Goal: Information Seeking & Learning: Learn about a topic

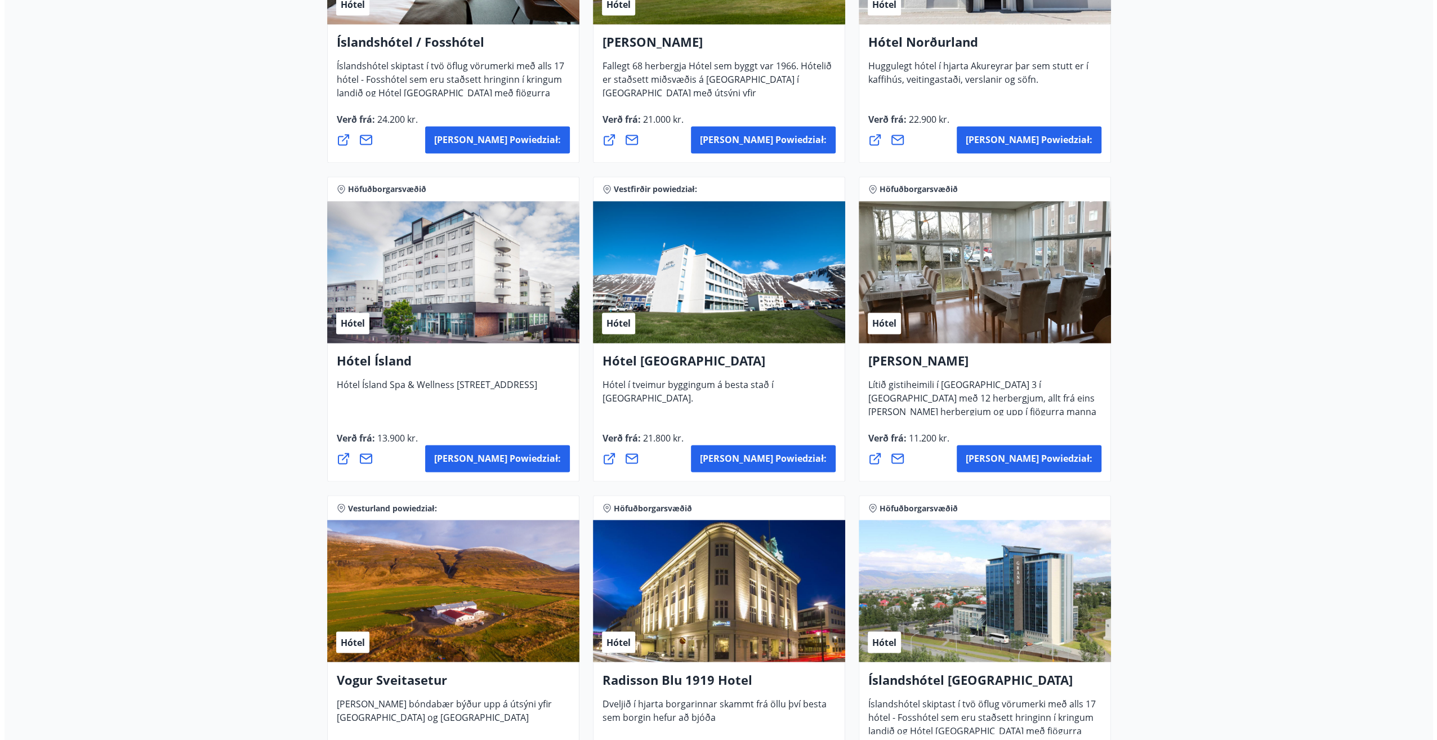
scroll to position [1745, 0]
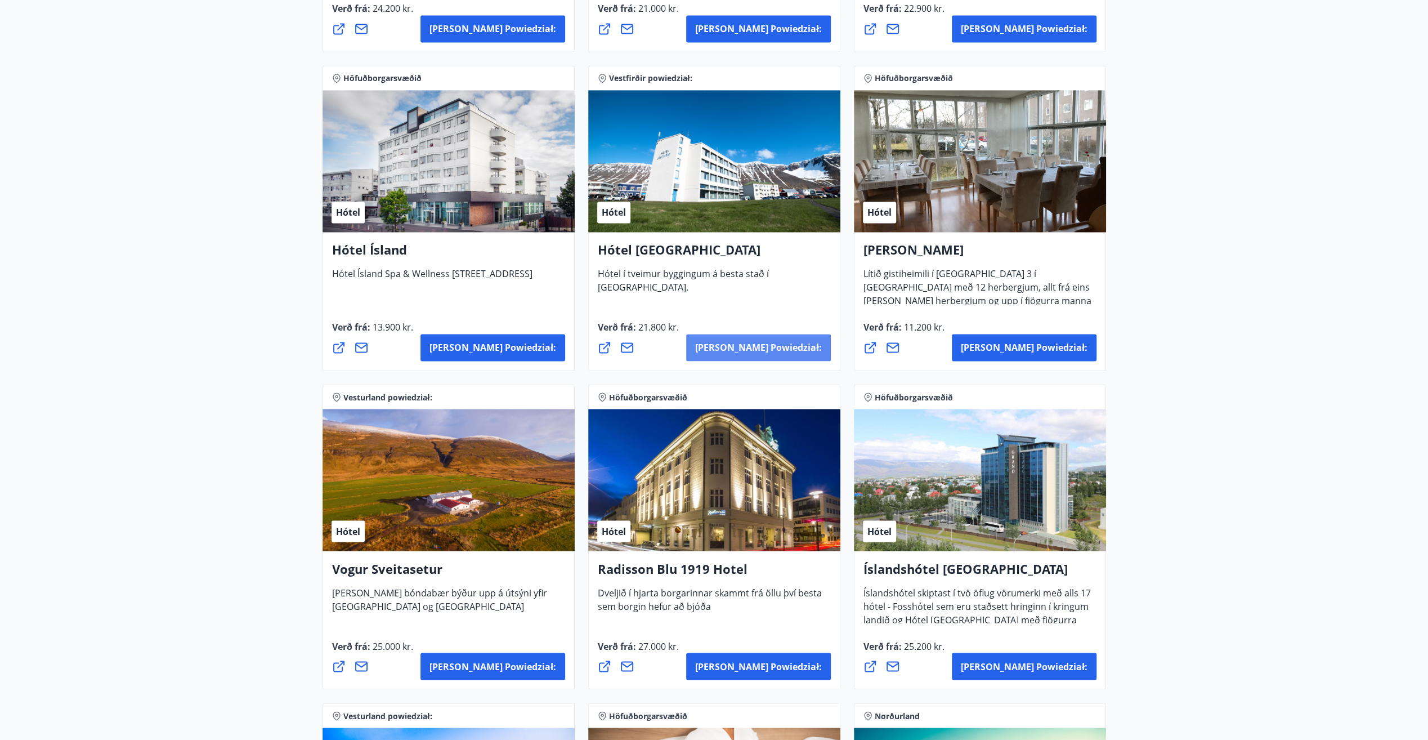
click at [782, 343] on span "[PERSON_NAME] powiedział:" at bounding box center [758, 347] width 127 height 12
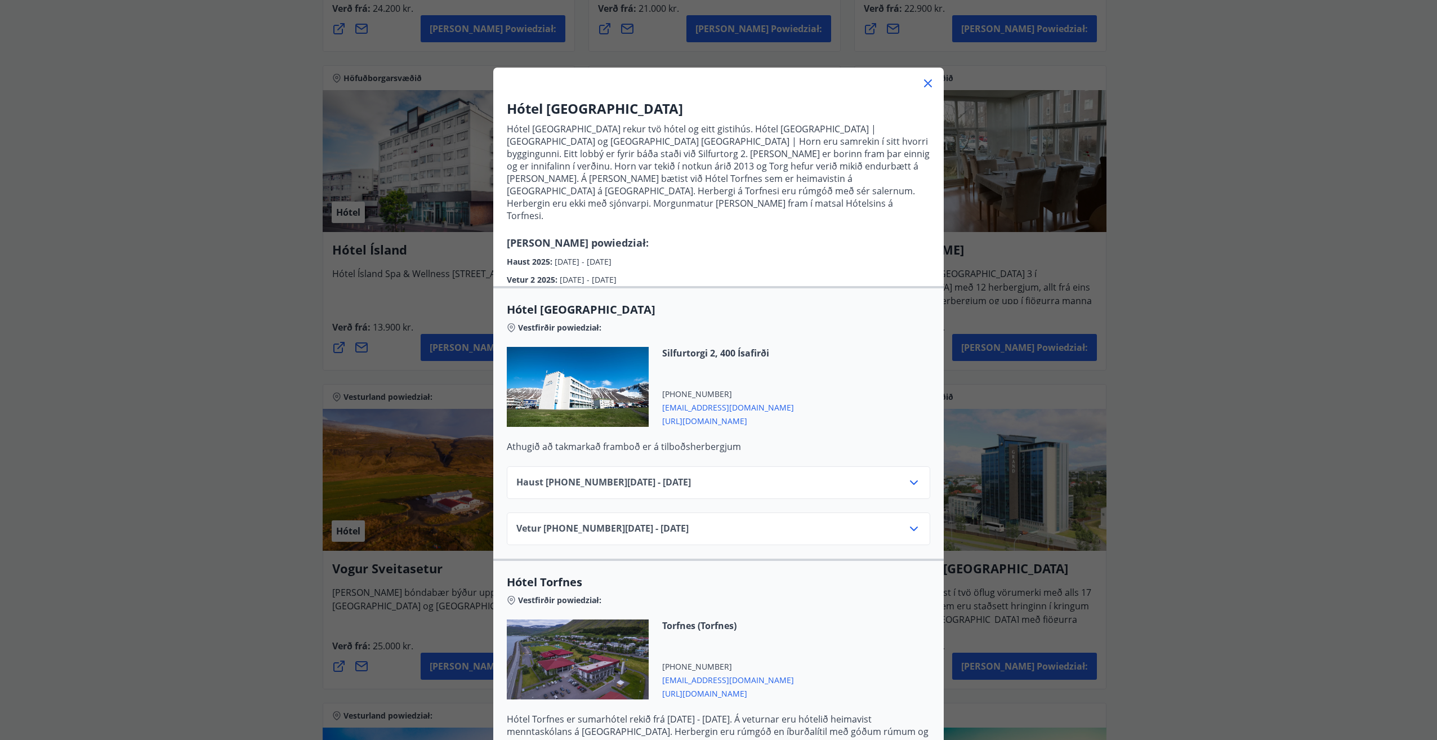
drag, startPoint x: 786, startPoint y: 203, endPoint x: 731, endPoint y: 222, distance: 58.9
click at [731, 222] on div "Hótel [GEOGRAPHIC_DATA] Hótel [GEOGRAPHIC_DATA] rekur tvö hótel og eitt gistihú…" at bounding box center [718, 192] width 450 height 187
click at [803, 466] on div "Haust [PHONE_NUMBER][DATE] - [DATE]" at bounding box center [718, 482] width 423 height 33
click at [804, 476] on div "Haust [PHONE_NUMBER][DATE] - [DATE]" at bounding box center [718, 487] width 404 height 23
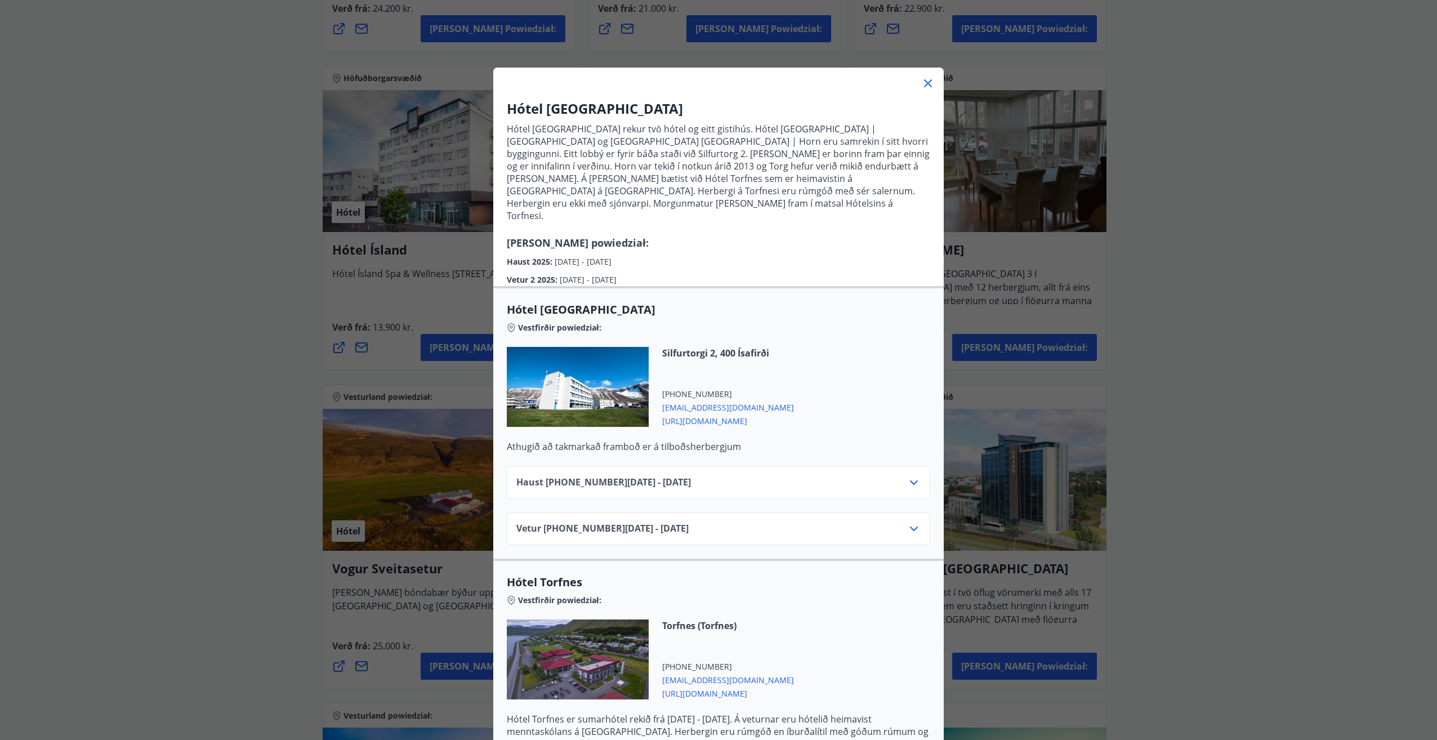
click at [775, 522] on div "Vetur [PHONE_NUMBER][DATE] - [DATE]" at bounding box center [718, 533] width 404 height 23
click at [915, 522] on icon at bounding box center [914, 529] width 14 height 14
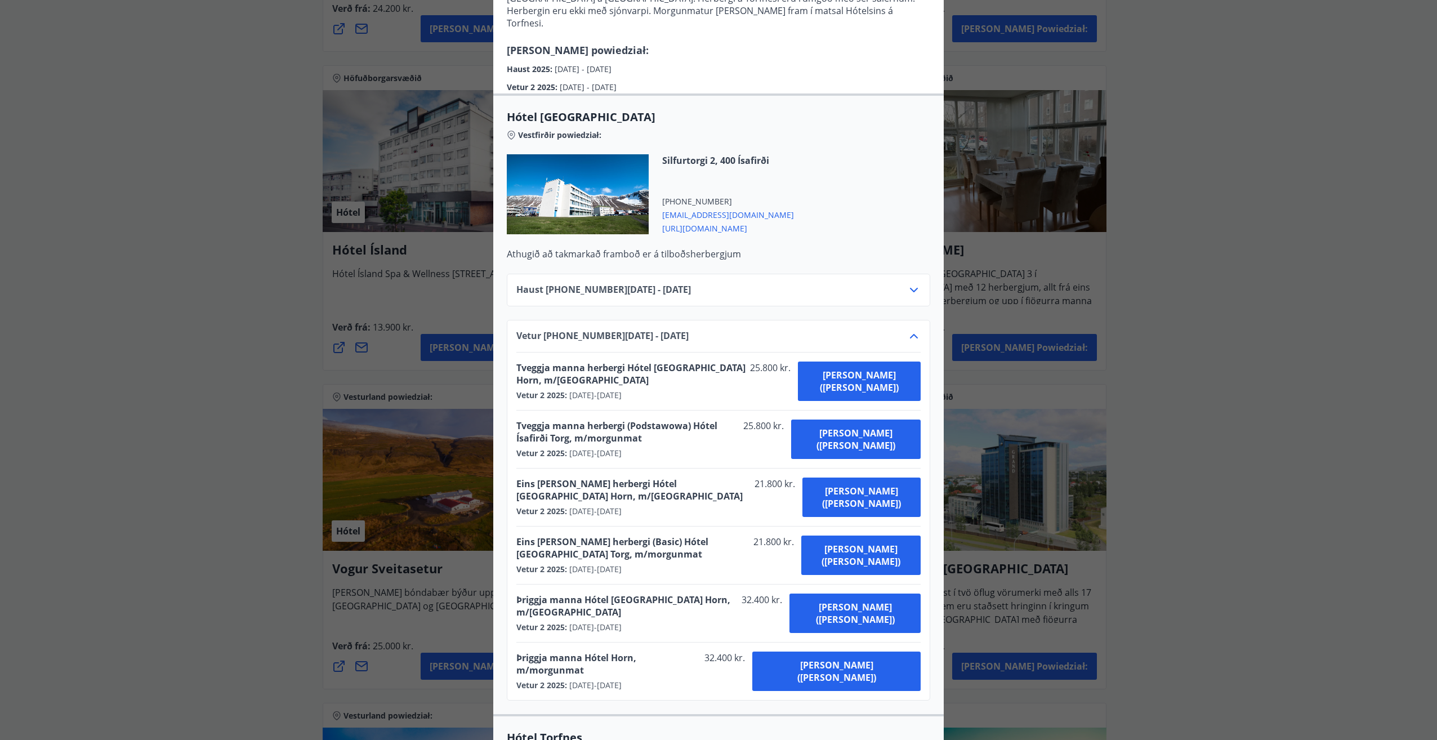
scroll to position [281, 0]
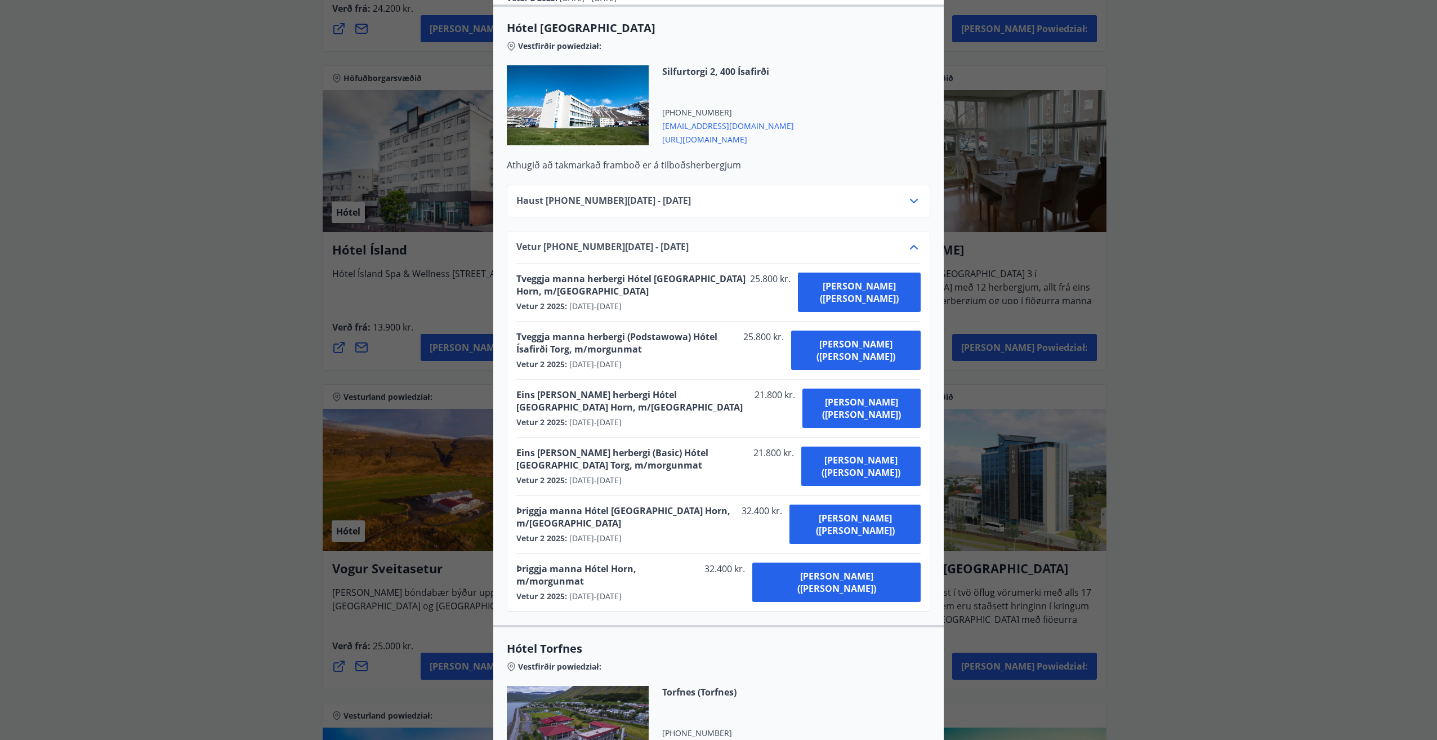
click at [900, 240] on div "Vetur [PHONE_NUMBER][DATE] - [DATE]" at bounding box center [718, 251] width 404 height 23
click at [911, 245] on icon at bounding box center [914, 247] width 8 height 5
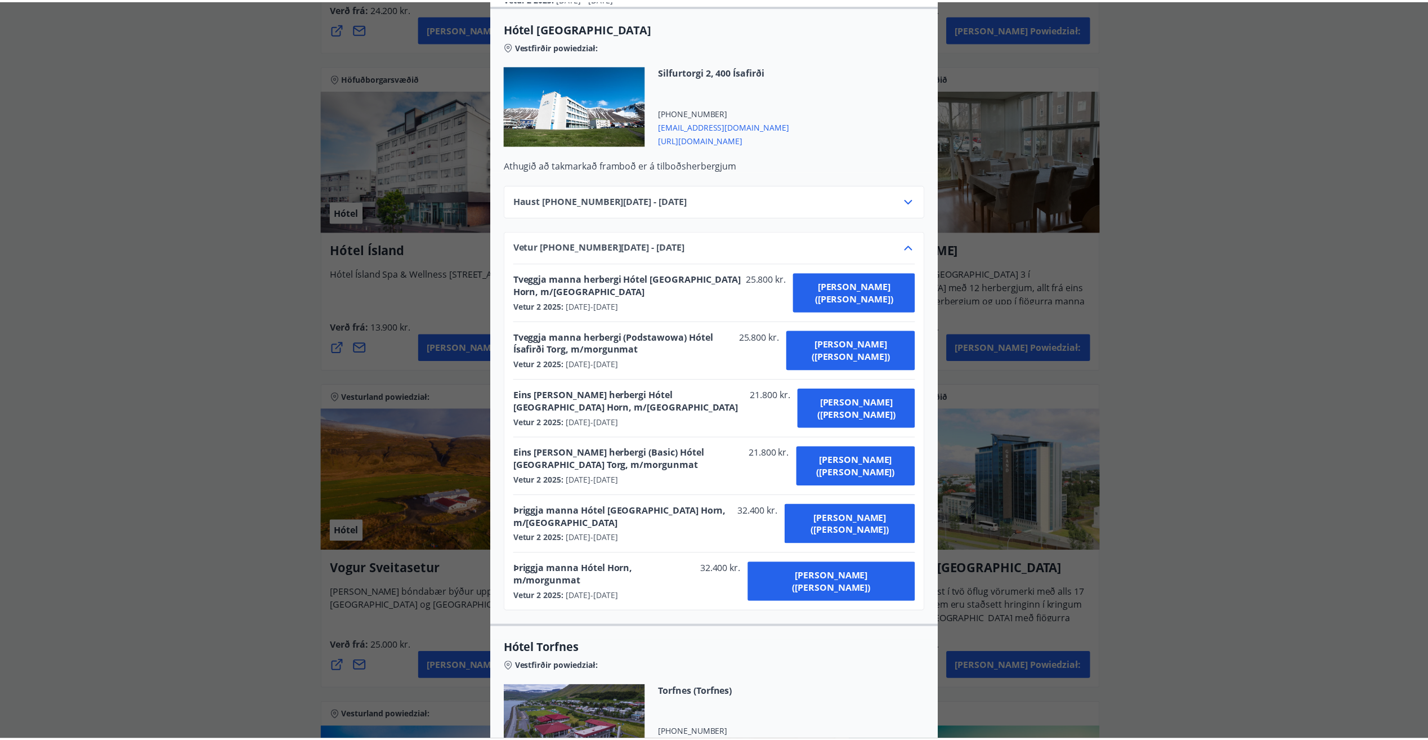
scroll to position [7, 0]
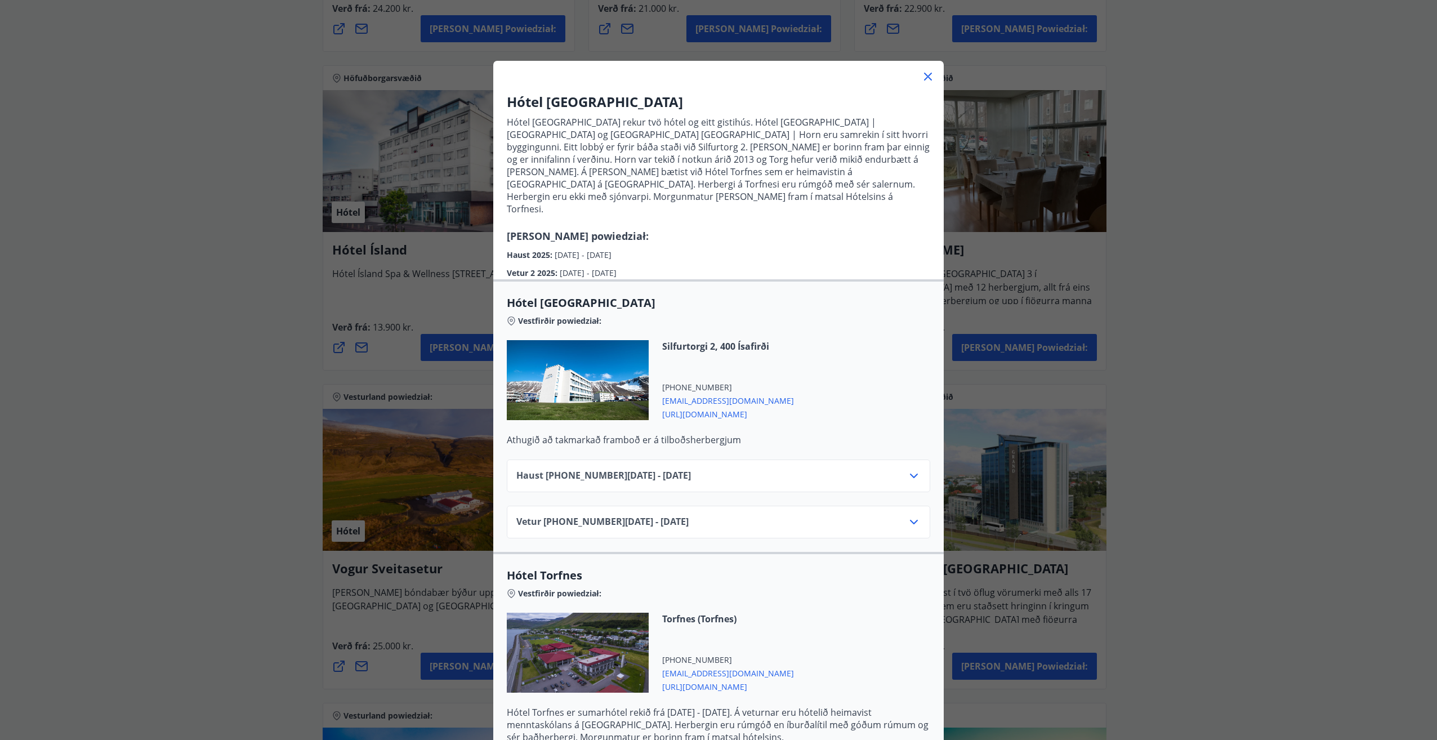
click at [923, 73] on icon at bounding box center [928, 77] width 14 height 14
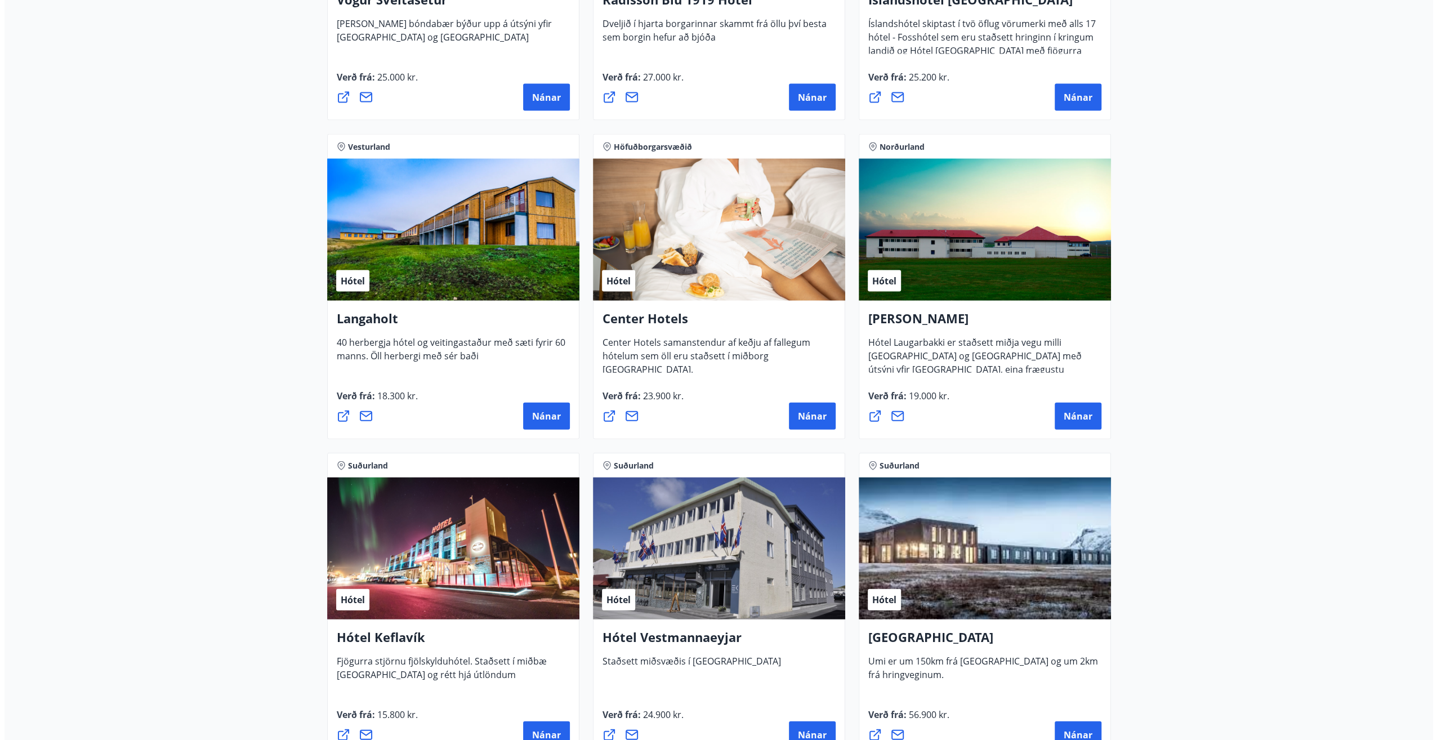
scroll to position [2364, 0]
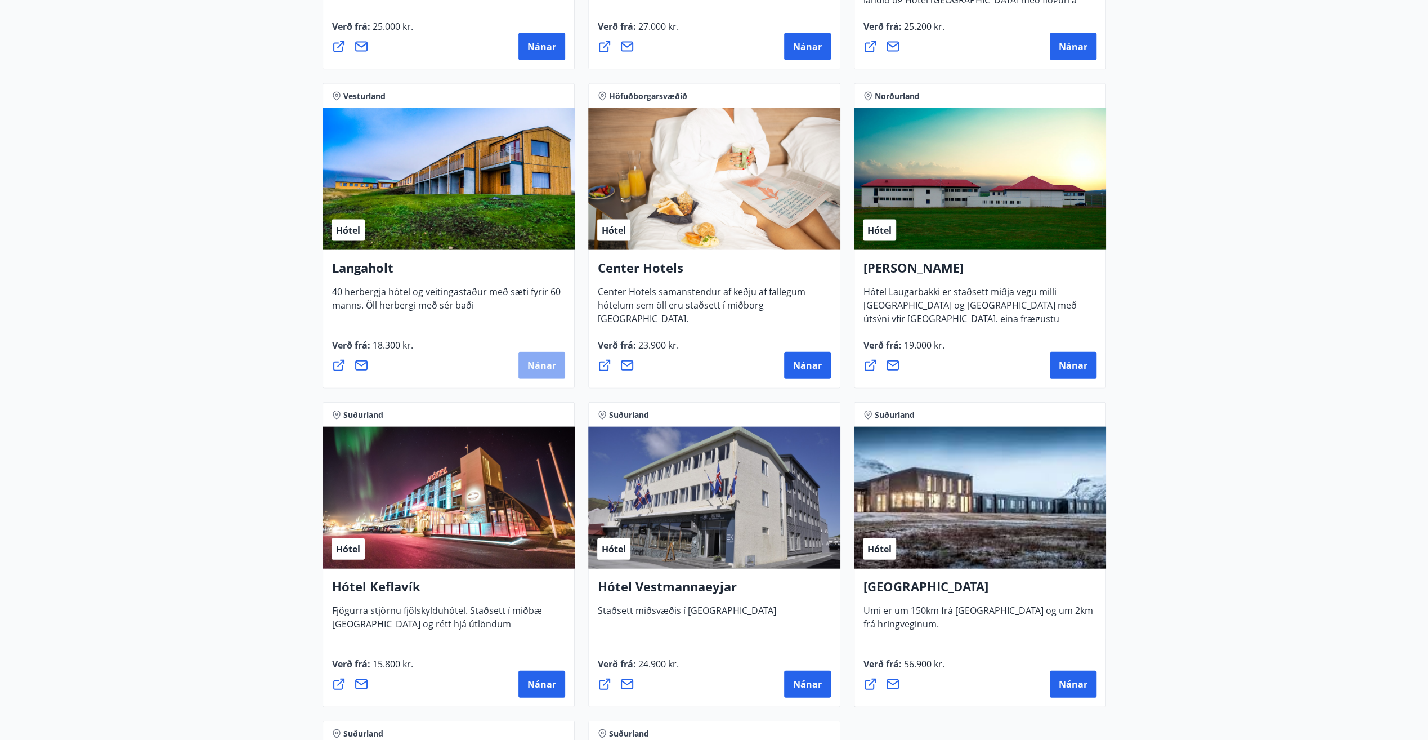
drag, startPoint x: 1186, startPoint y: 282, endPoint x: 534, endPoint y: 361, distance: 656.1
click at [534, 361] on span "Nánar" at bounding box center [541, 365] width 29 height 12
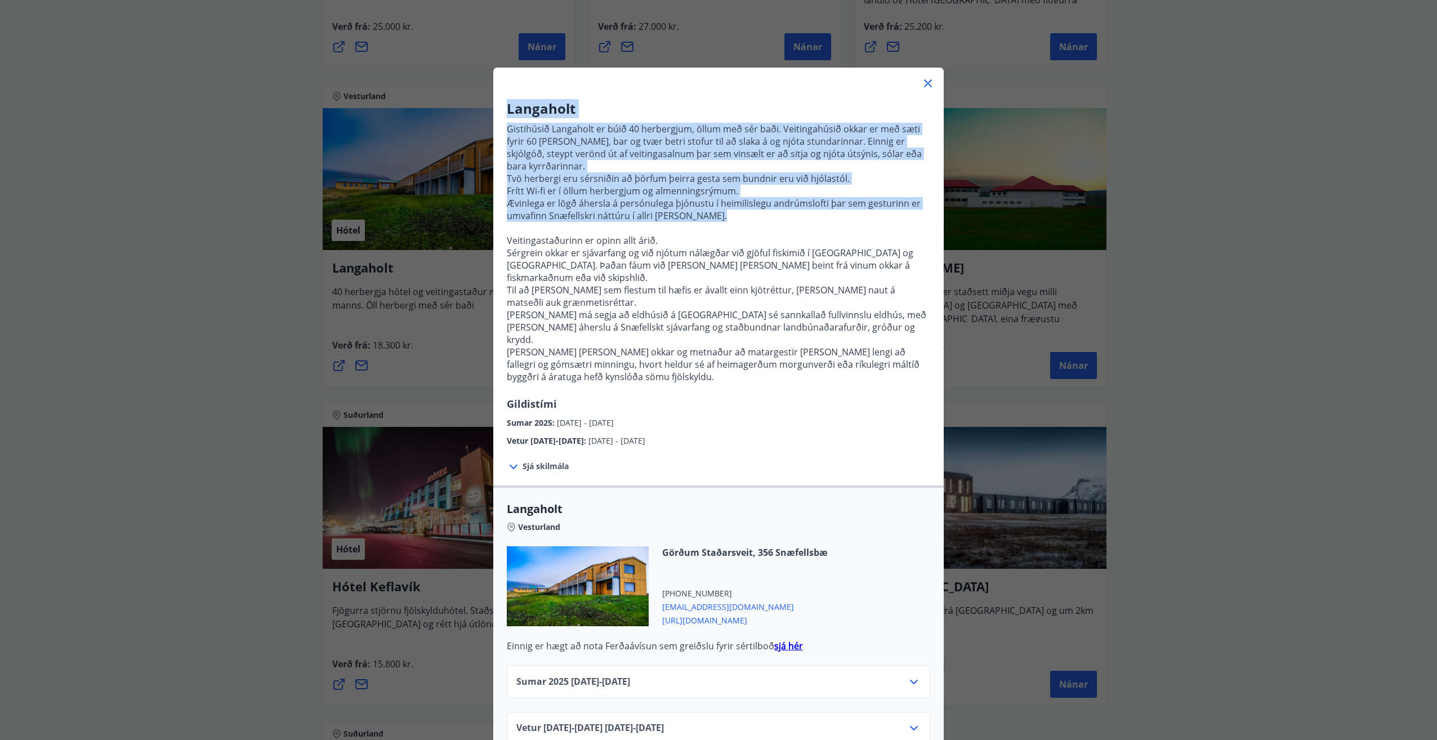
drag, startPoint x: 502, startPoint y: 109, endPoint x: 770, endPoint y: 203, distance: 284.2
click at [770, 203] on div "Langaholt Gistihúsið [GEOGRAPHIC_DATA] er búið 40 herbergjum, öllum með sér bað…" at bounding box center [718, 273] width 450 height 348
drag, startPoint x: 770, startPoint y: 203, endPoint x: 919, endPoint y: 87, distance: 188.5
click at [921, 89] on icon at bounding box center [928, 84] width 14 height 14
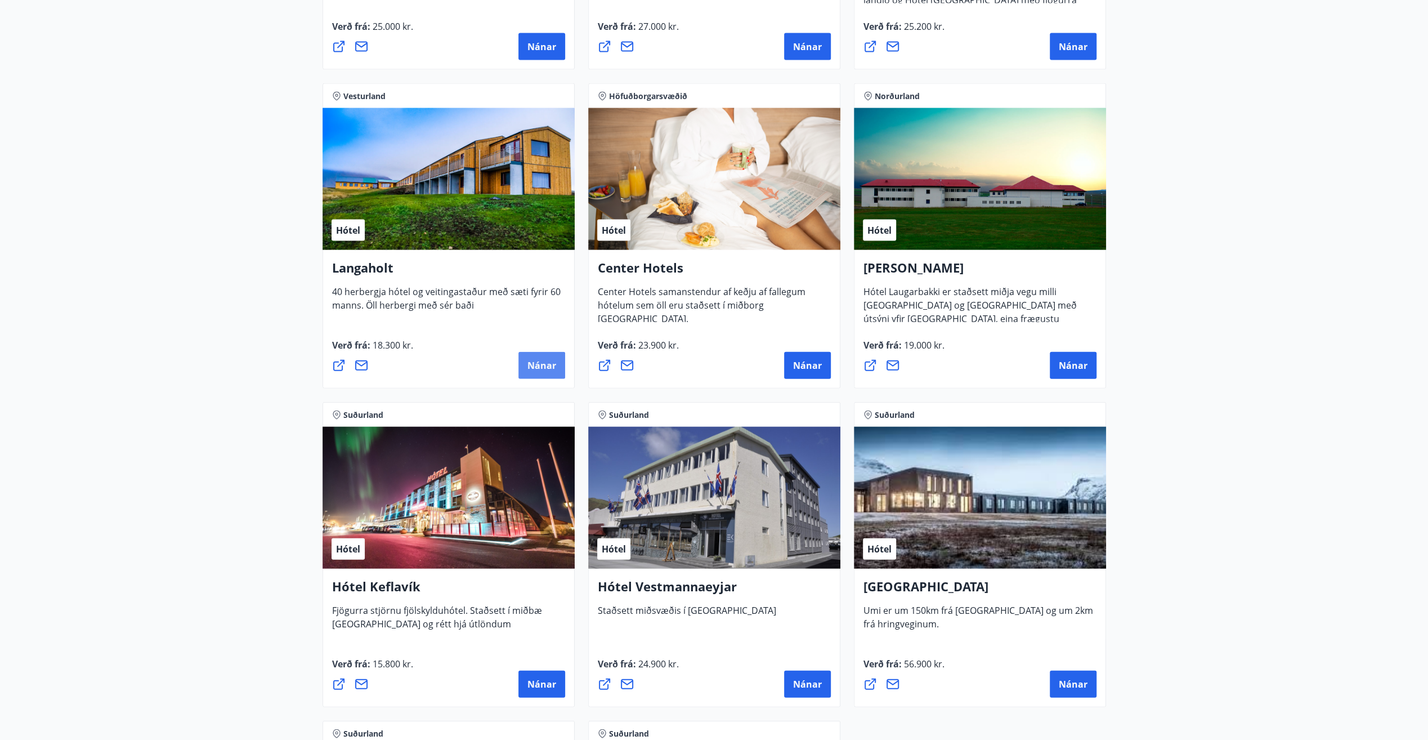
click at [544, 363] on span "Nánar" at bounding box center [541, 365] width 29 height 12
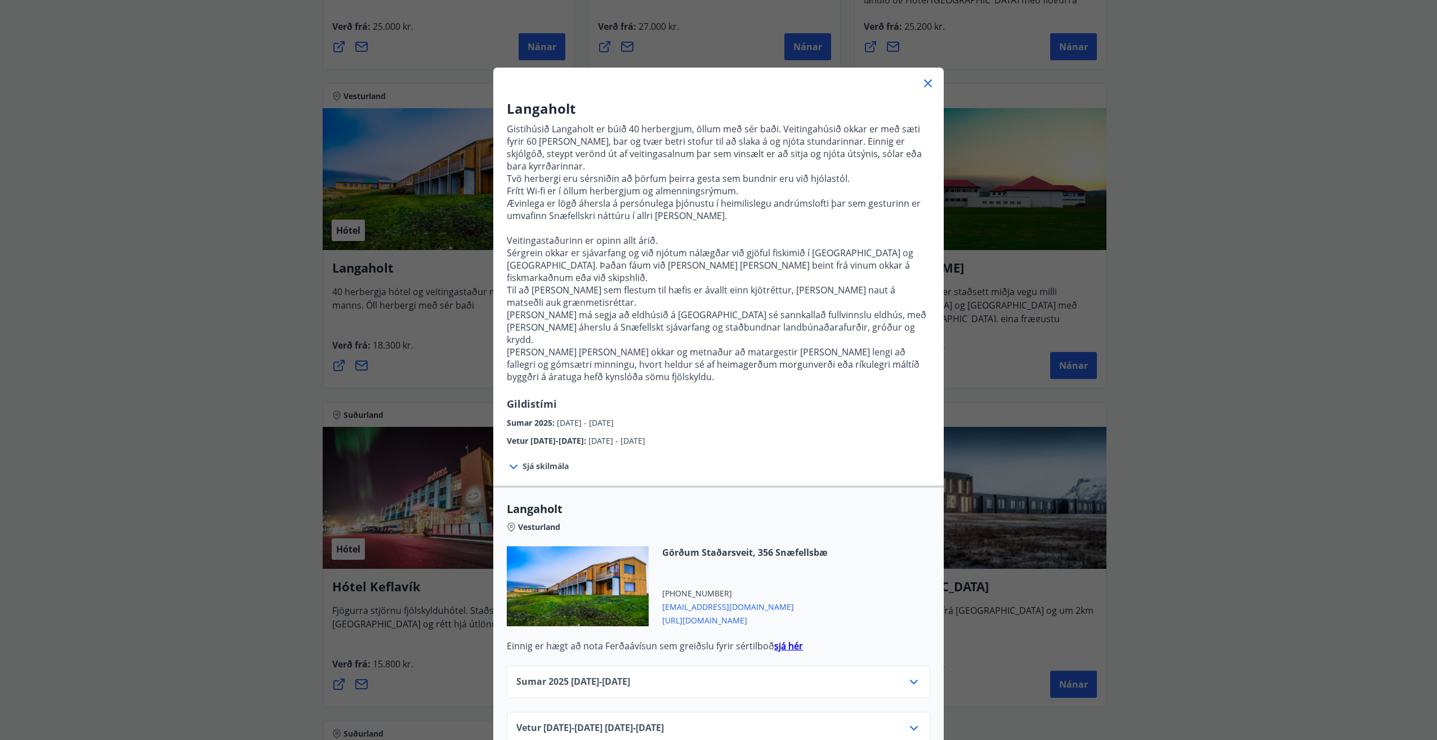
click at [907, 675] on icon at bounding box center [914, 682] width 14 height 14
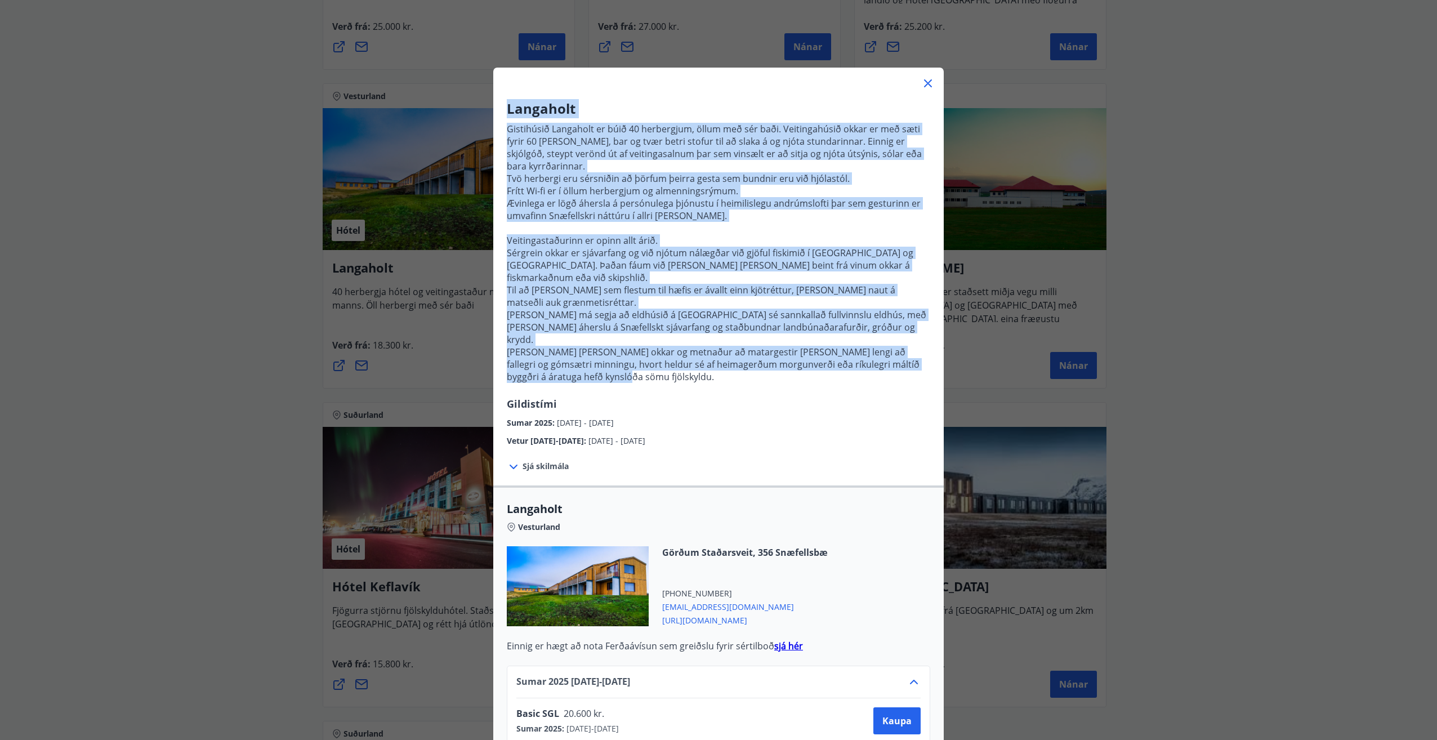
drag, startPoint x: 575, startPoint y: 342, endPoint x: 502, endPoint y: 101, distance: 251.7
click at [502, 101] on div "Langaholt Gistihúsið [GEOGRAPHIC_DATA] er búið 40 herbergjum, öllum með sér bað…" at bounding box center [718, 273] width 450 height 348
drag, startPoint x: 502, startPoint y: 101, endPoint x: 523, endPoint y: 104, distance: 21.0
copy div "Loremipsu Dolorsitam Consectet ad elit 87 seddoeiusm, tempo inc utl etdo. Magna…"
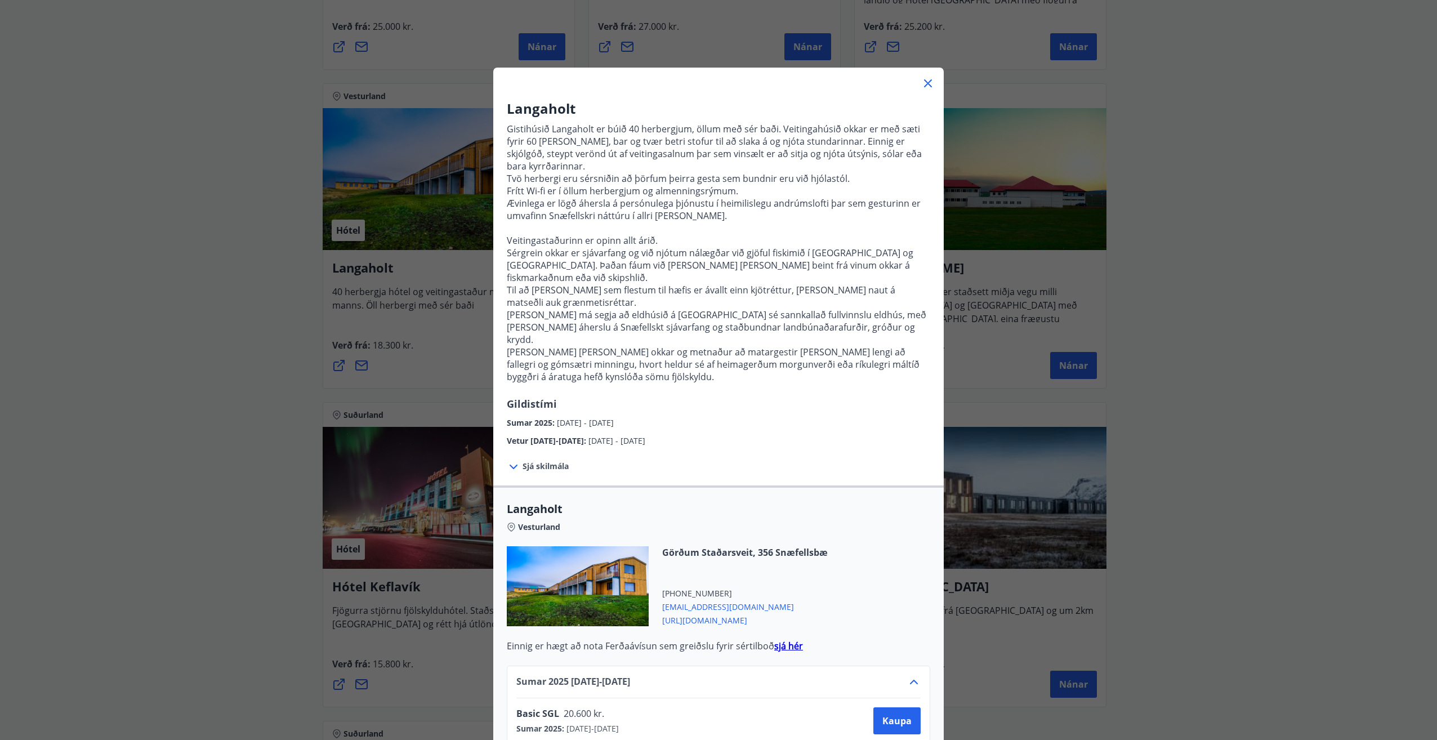
click at [555, 461] on span "Sjá skilmála" at bounding box center [545, 466] width 46 height 11
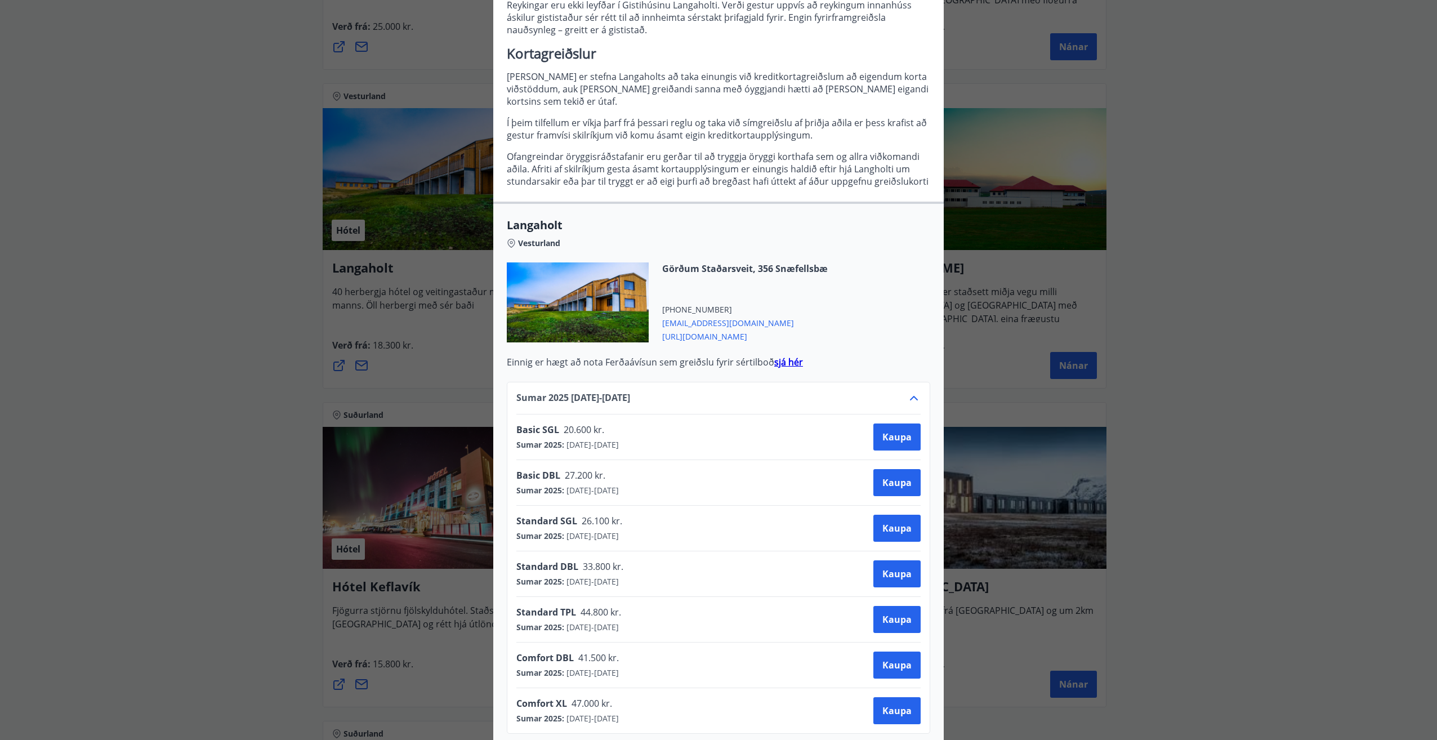
scroll to position [793, 0]
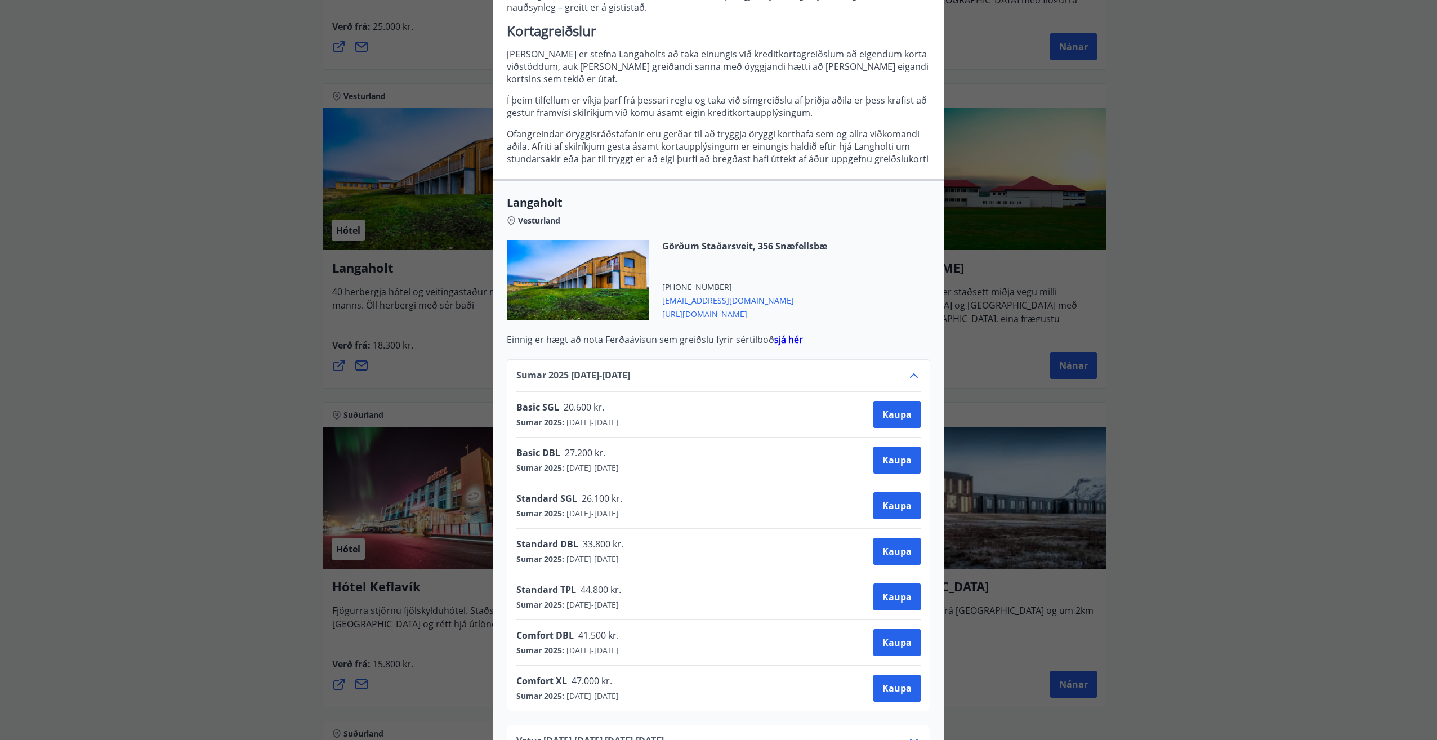
drag, startPoint x: 583, startPoint y: 97, endPoint x: 865, endPoint y: 698, distance: 664.1
click at [865, 698] on div "Langaholt Gistihúsið [GEOGRAPHIC_DATA] er búið 40 herbergjum, öllum með sér bað…" at bounding box center [718, 33] width 450 height 1473
copy div "Loremipsu Dolorsitam Consectet ad elit 87 seddoeiusm, tempo inc utl etdo. Magna…"
click at [913, 369] on icon at bounding box center [914, 376] width 14 height 14
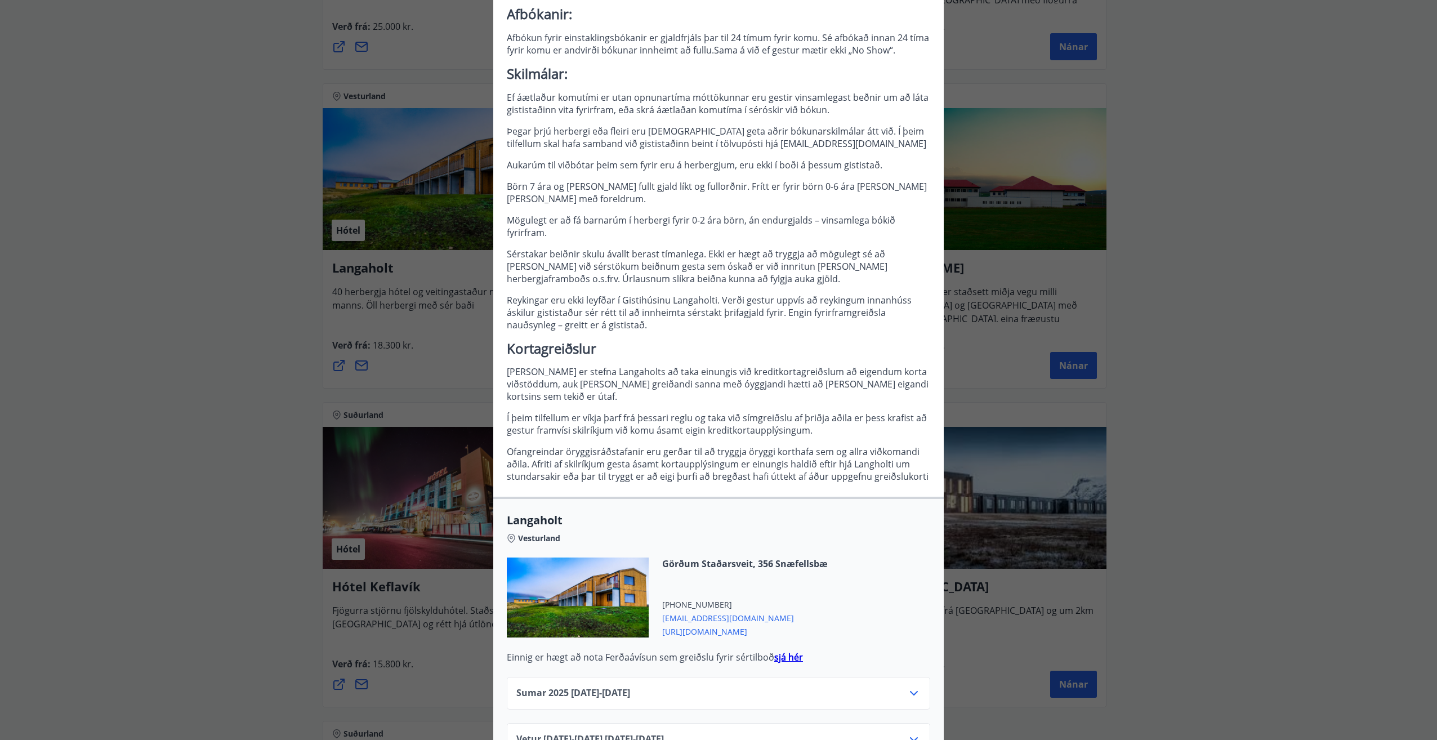
click at [1268, 281] on div "Langaholt Gistihúsið [GEOGRAPHIC_DATA] er búið 40 herbergjum, öllum með sér bað…" at bounding box center [718, 370] width 1437 height 740
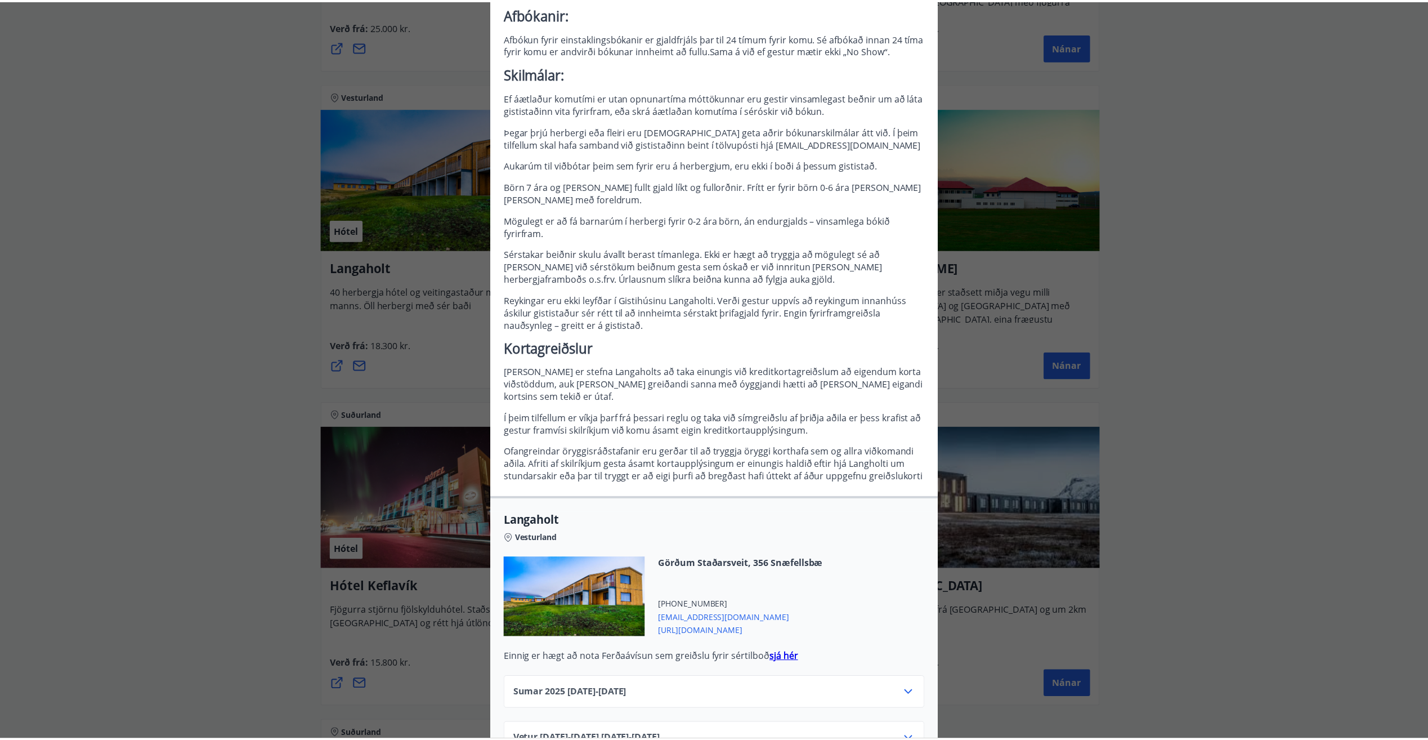
scroll to position [0, 0]
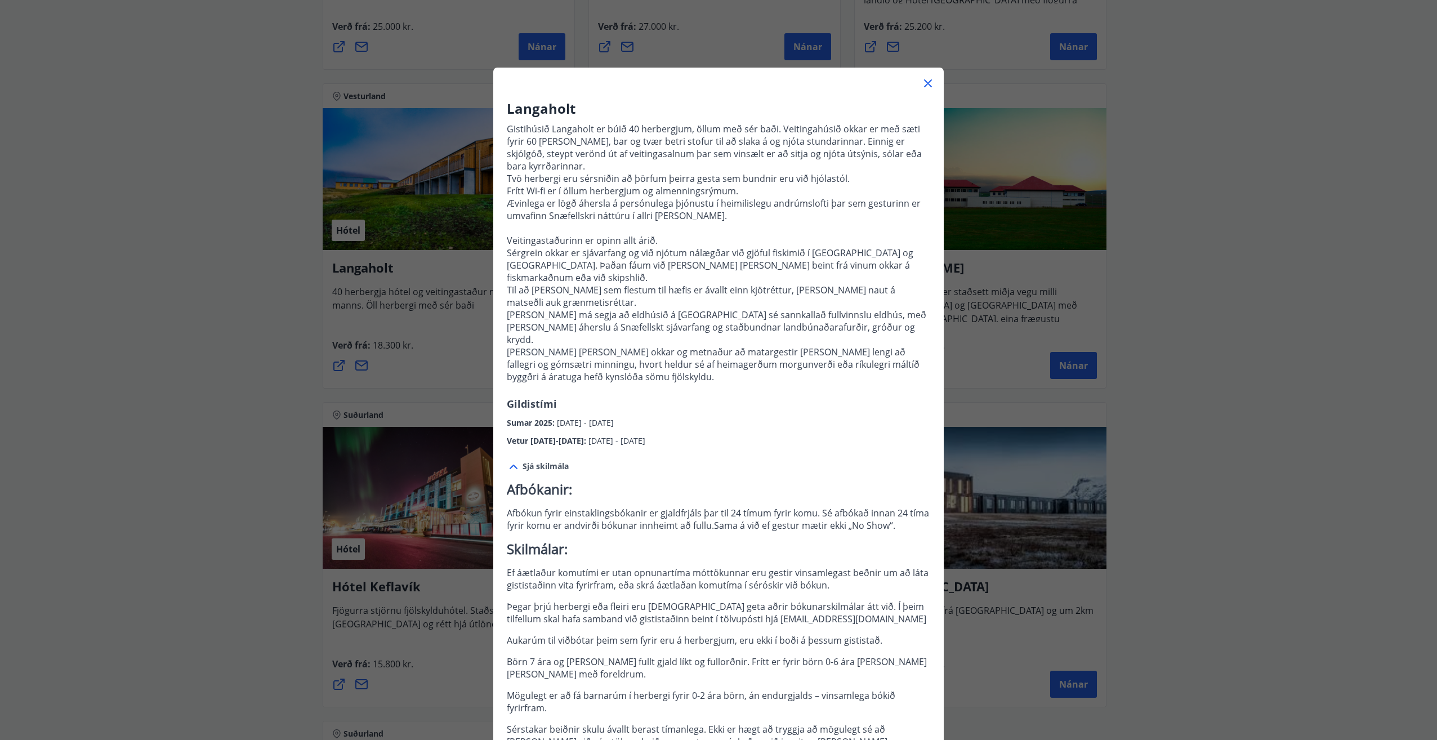
click at [925, 84] on icon at bounding box center [928, 84] width 14 height 14
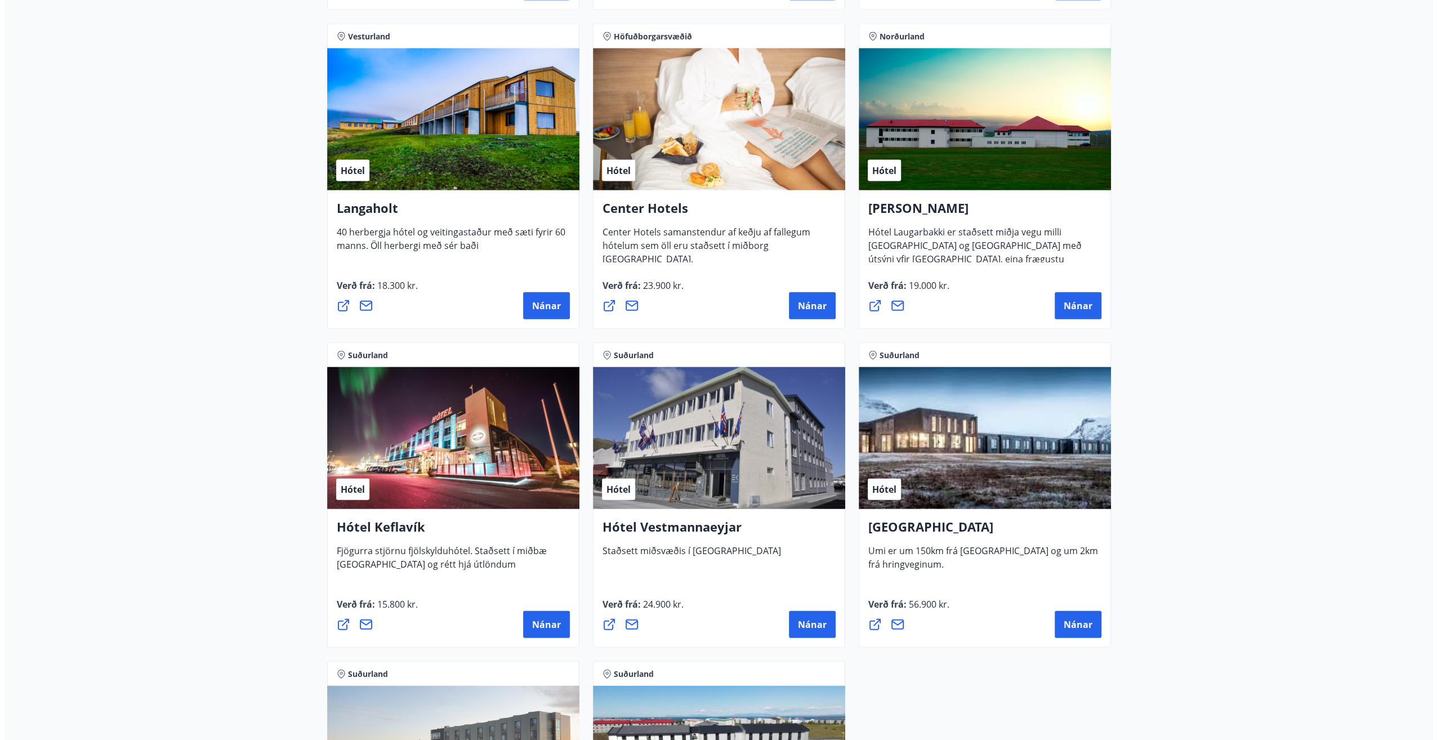
scroll to position [2533, 0]
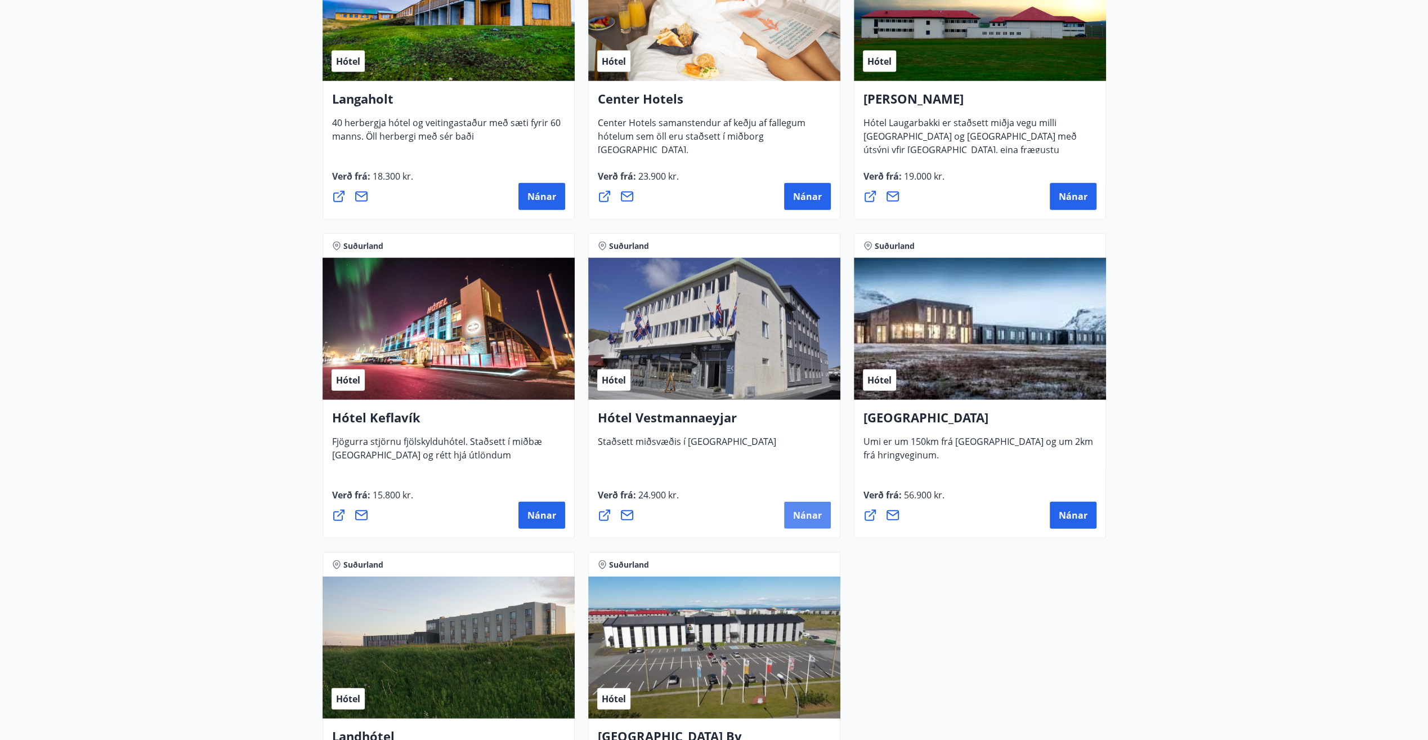
click at [807, 512] on span "Nánar" at bounding box center [807, 515] width 29 height 12
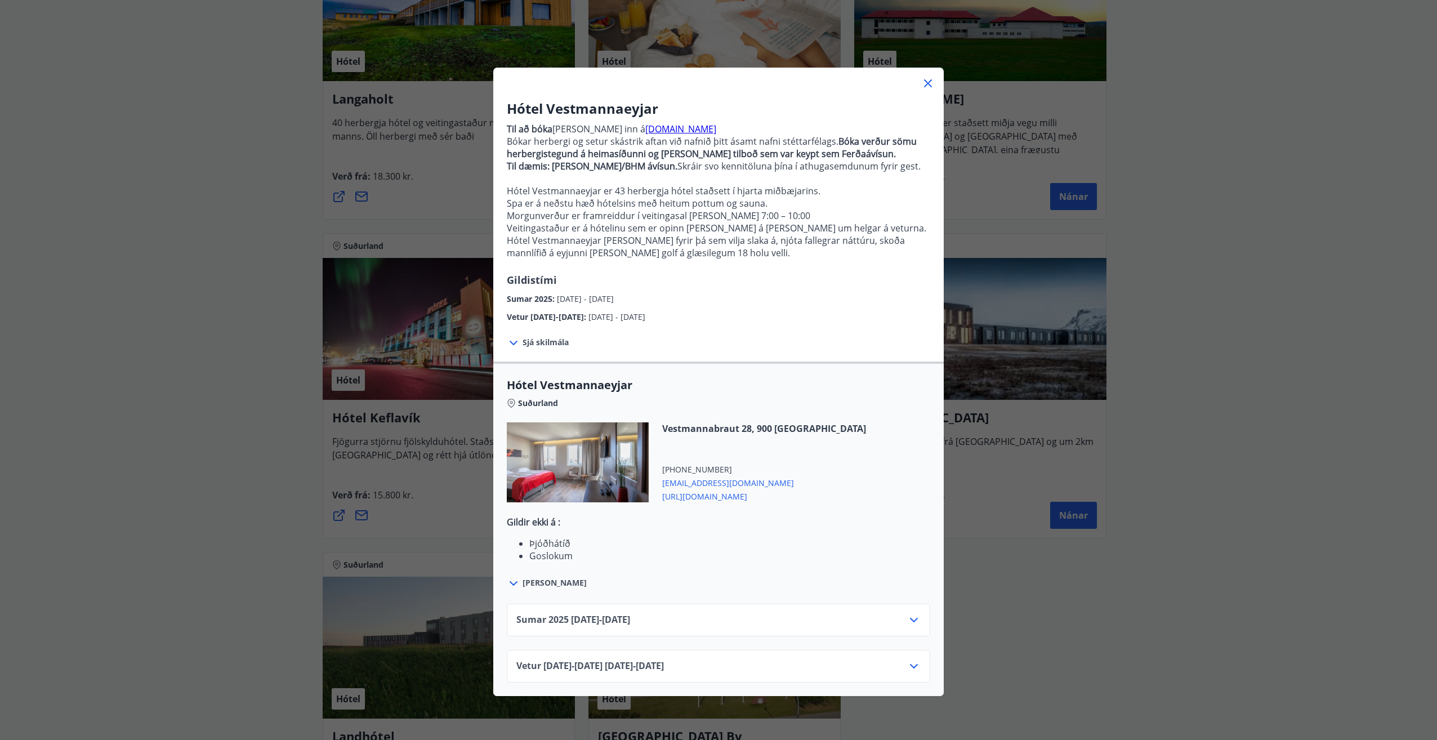
click at [739, 620] on div "Sumar [PHONE_NUMBER][DATE] - [DATE]" at bounding box center [718, 624] width 404 height 23
click at [899, 620] on div "Sumar [PHONE_NUMBER][DATE] - [DATE]" at bounding box center [718, 624] width 404 height 23
click at [911, 623] on icon at bounding box center [914, 620] width 14 height 14
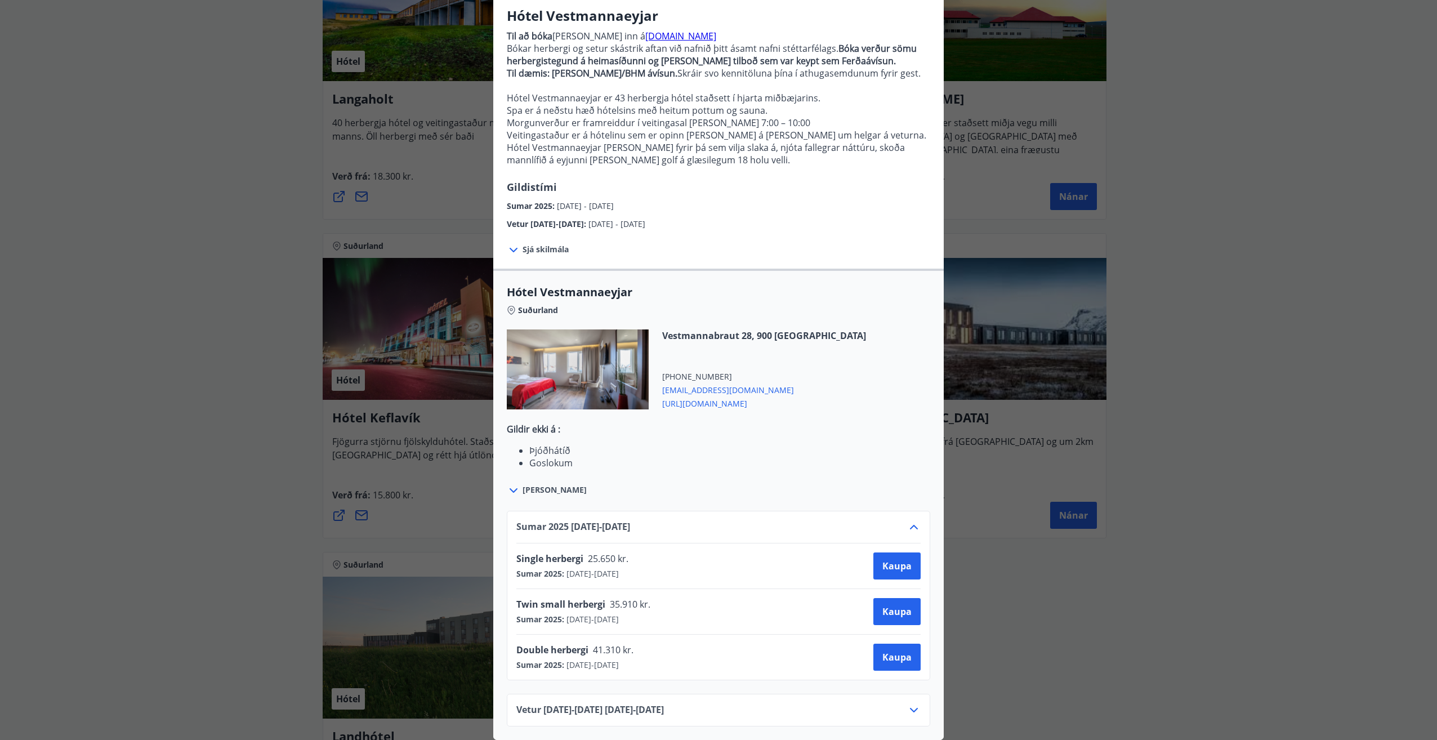
scroll to position [100, 0]
click at [911, 520] on icon at bounding box center [914, 527] width 14 height 14
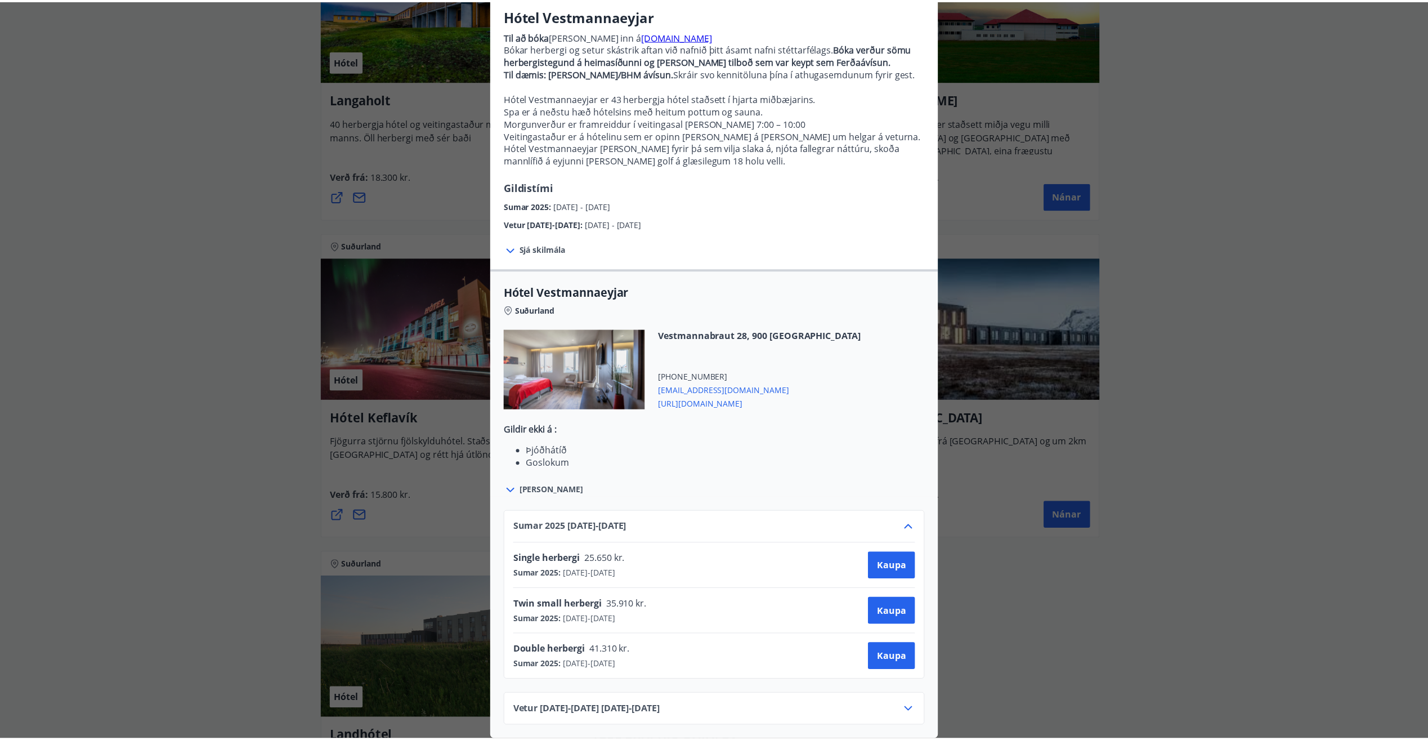
scroll to position [0, 0]
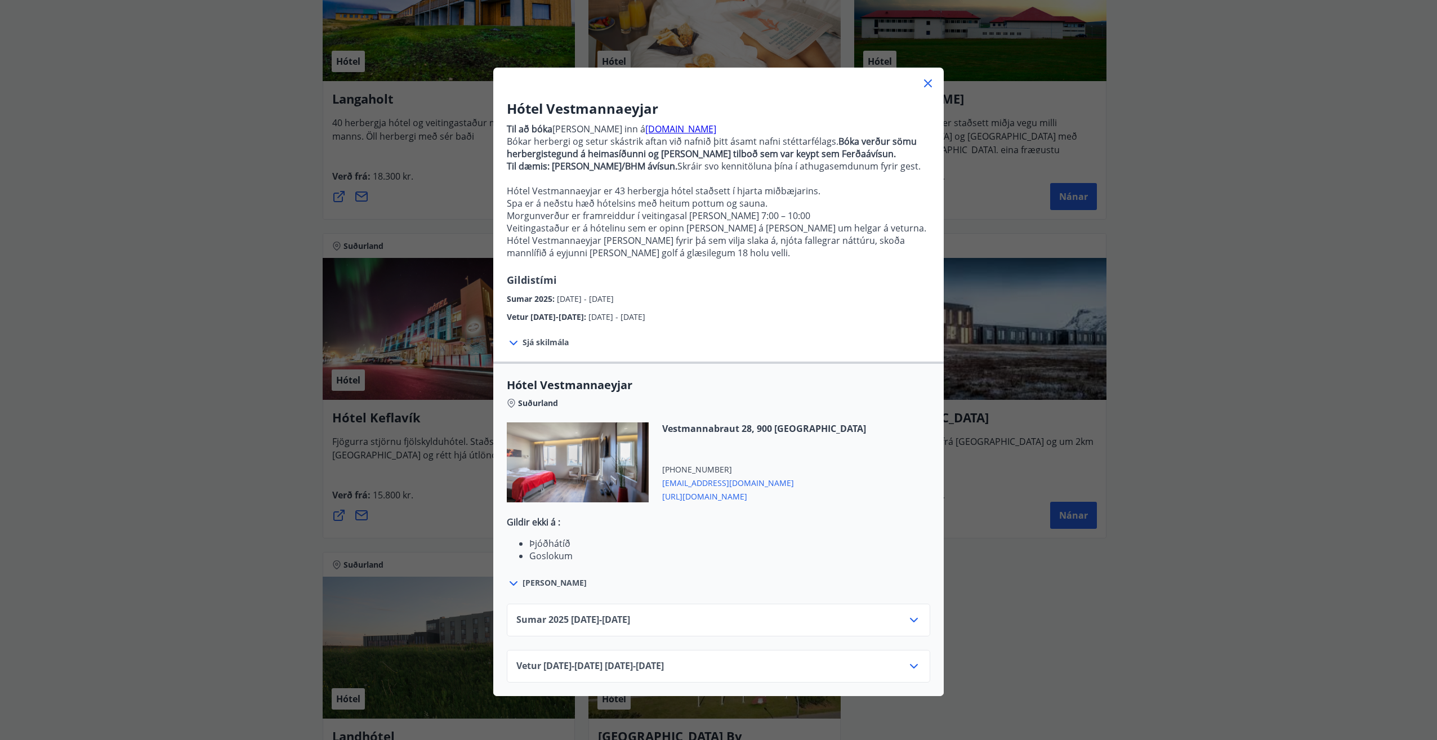
click at [1014, 570] on div "Hótel Vestmannaeyjar Til að [PERSON_NAME] [PERSON_NAME] inn á [DOMAIN_NAME] Bók…" at bounding box center [718, 370] width 1437 height 740
